Goal: Navigation & Orientation: Find specific page/section

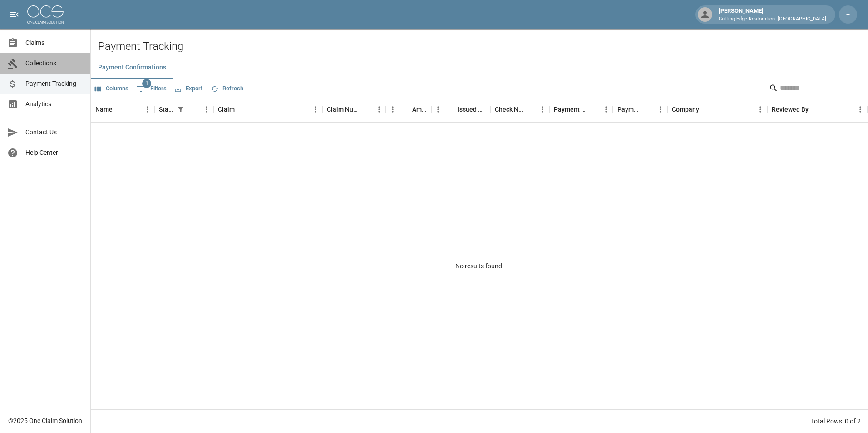
click at [46, 63] on span "Collections" at bounding box center [54, 64] width 58 height 10
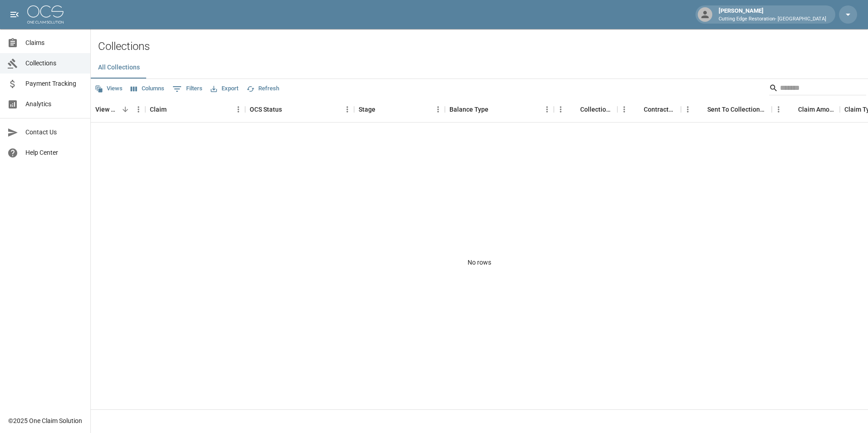
click at [21, 34] on link "Claims" at bounding box center [45, 43] width 90 height 20
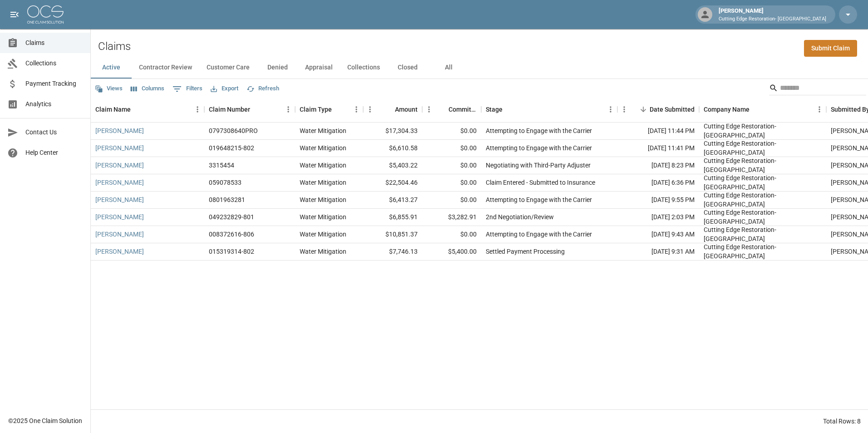
click at [378, 68] on button "Collections" at bounding box center [363, 68] width 47 height 22
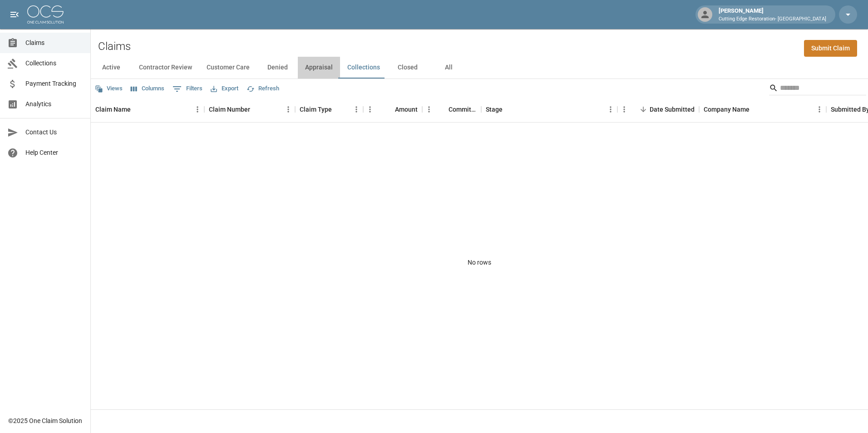
click at [318, 69] on button "Appraisal" at bounding box center [319, 68] width 42 height 22
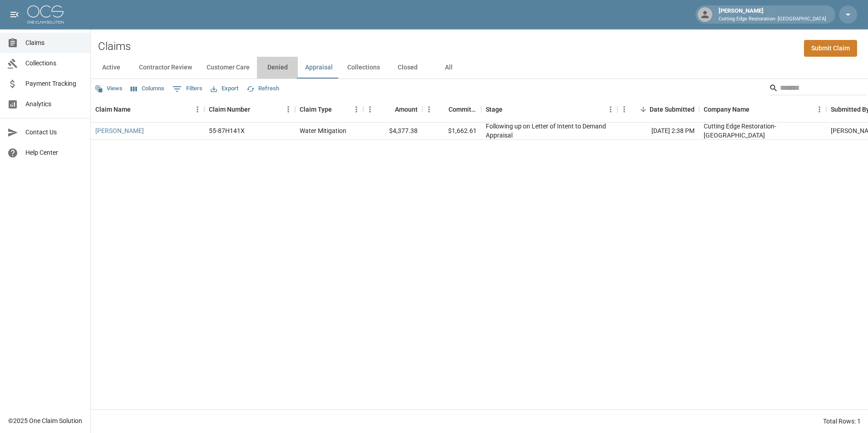
click at [284, 71] on button "Denied" at bounding box center [277, 68] width 41 height 22
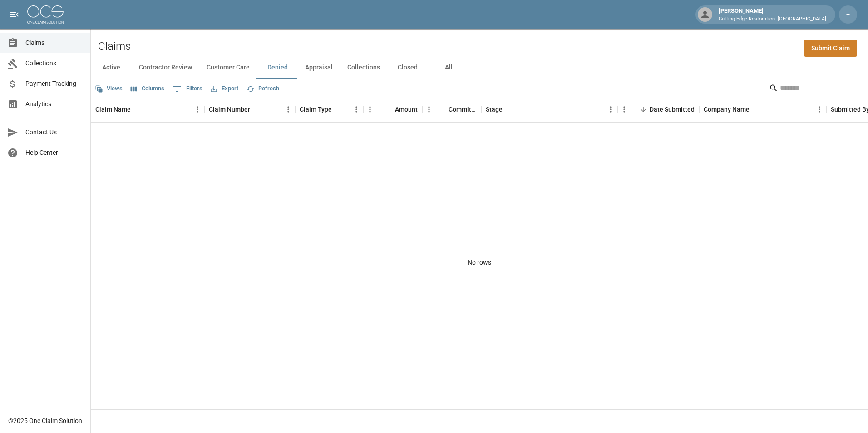
click at [401, 66] on button "Closed" at bounding box center [407, 68] width 41 height 22
